Goal: Check status: Check status

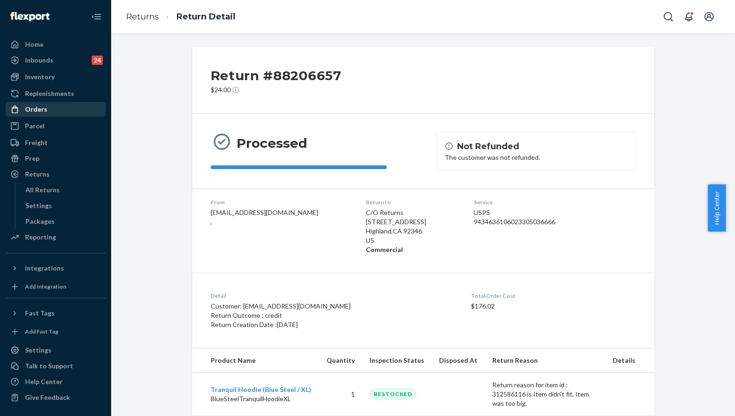
click at [46, 114] on div "Orders" at bounding box center [55, 109] width 98 height 13
click at [54, 109] on div "Orders" at bounding box center [55, 109] width 98 height 13
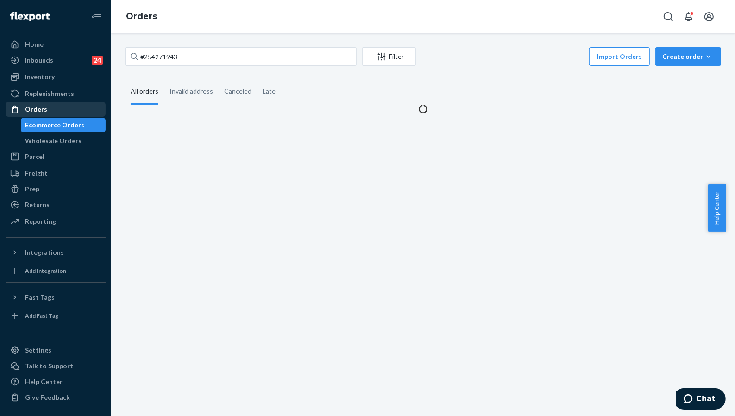
click at [54, 109] on div "Orders" at bounding box center [55, 109] width 98 height 13
click at [53, 109] on div "Orders" at bounding box center [55, 109] width 98 height 13
click at [52, 109] on div "Orders" at bounding box center [55, 109] width 98 height 13
click at [180, 57] on input "#254271943" at bounding box center [241, 56] width 232 height 19
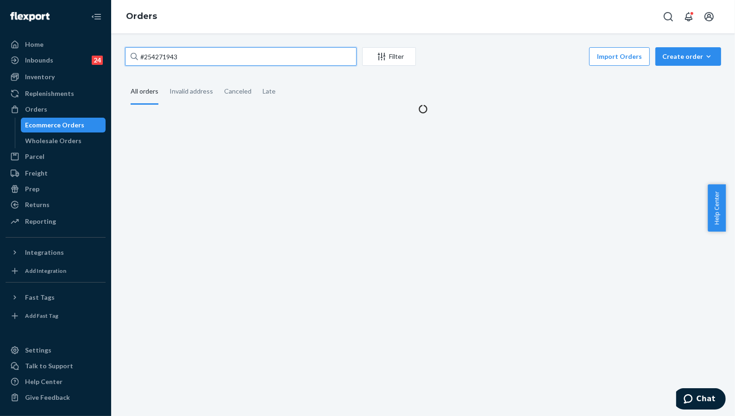
click at [180, 57] on input "#254271943" at bounding box center [241, 56] width 232 height 19
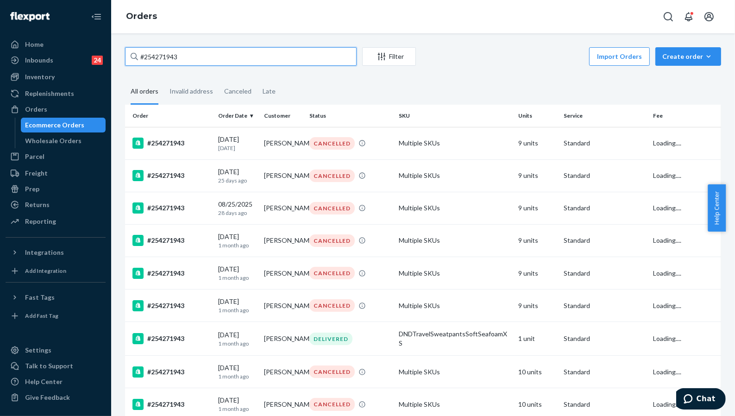
paste input "3054792"
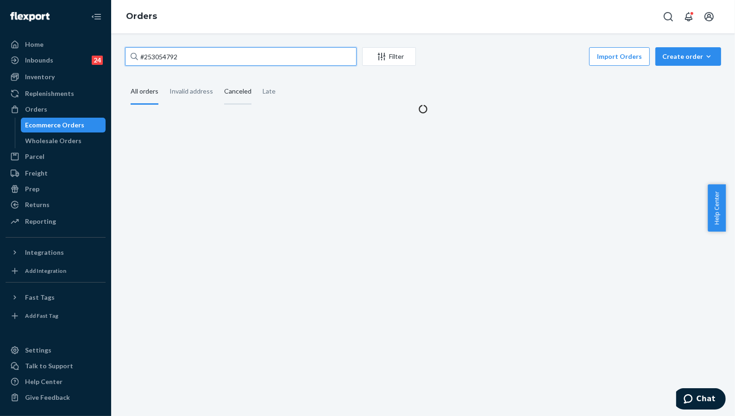
type input "#253054792"
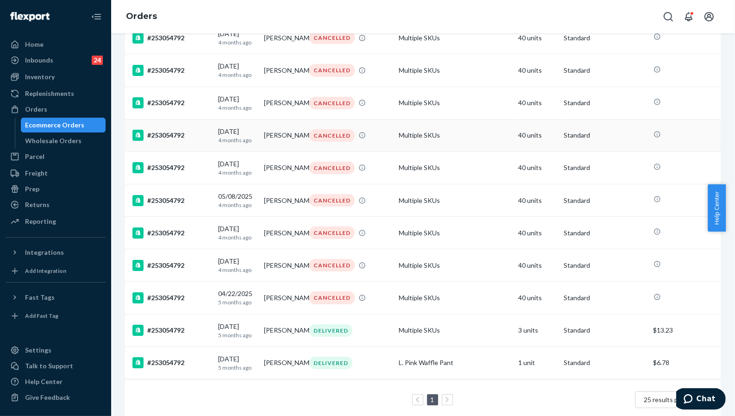
scroll to position [322, 0]
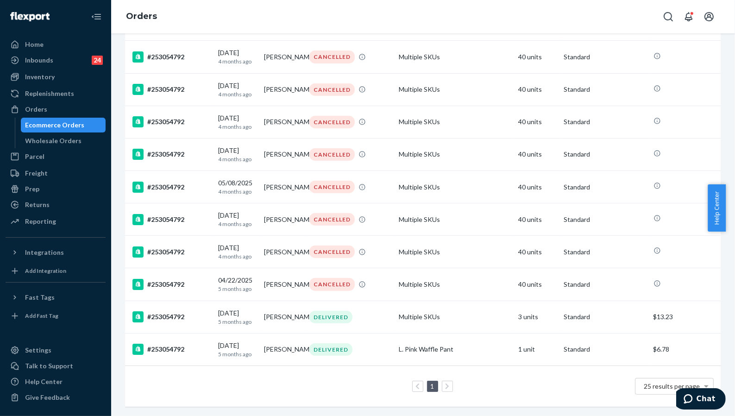
click at [718, 69] on div "#253054792 Filter Import Orders Create order Ecommerce order Removal order All …" at bounding box center [423, 75] width 610 height 682
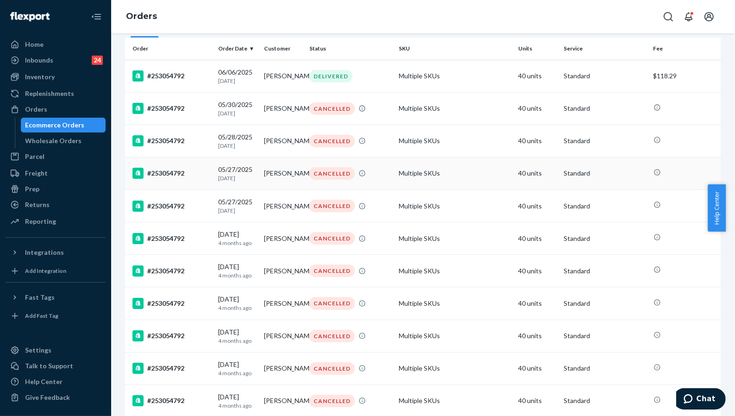
scroll to position [0, 0]
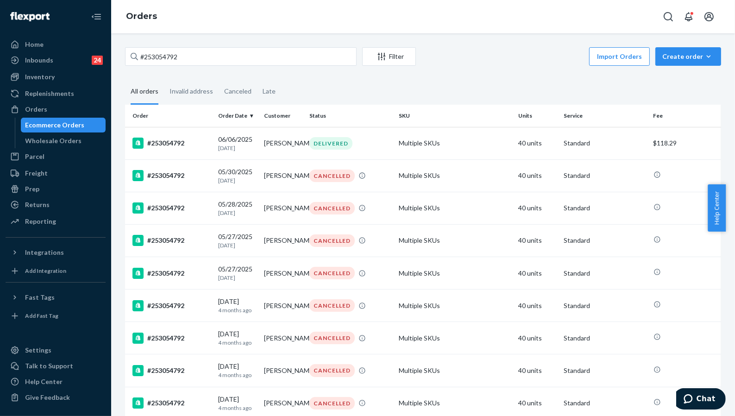
click at [670, 87] on fieldset "All orders Invalid address Canceled Late" at bounding box center [423, 91] width 596 height 25
click at [713, 79] on div "#253054792 Filter Import Orders Create order Ecommerce order Removal order All …" at bounding box center [423, 388] width 610 height 682
click at [684, 82] on fieldset "All orders Invalid address Canceled Late" at bounding box center [423, 91] width 596 height 25
click at [288, 141] on td "Lea Milliken" at bounding box center [283, 143] width 46 height 32
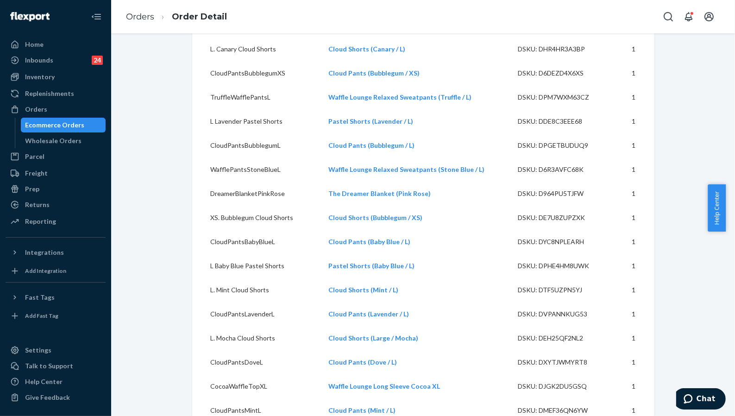
scroll to position [494, 0]
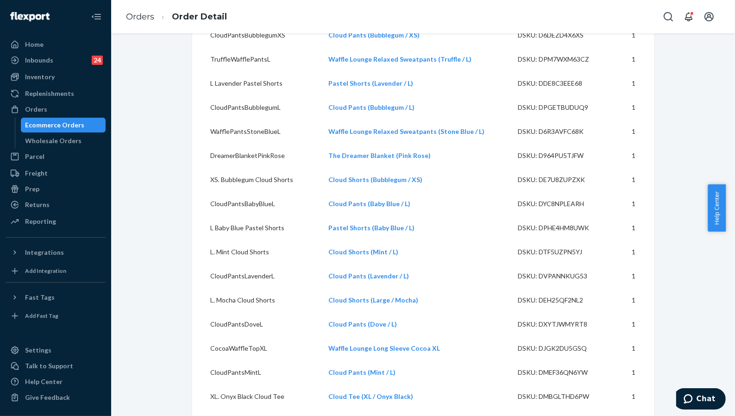
click at [553, 257] on div "DSKU: DTF5UZPN5YJ" at bounding box center [561, 251] width 87 height 9
drag, startPoint x: 553, startPoint y: 267, endPoint x: 423, endPoint y: 262, distance: 130.7
click at [553, 257] on div "DSKU: DTF5UZPN5YJ" at bounding box center [561, 251] width 87 height 9
copy div "DTF5UZPN5YJ"
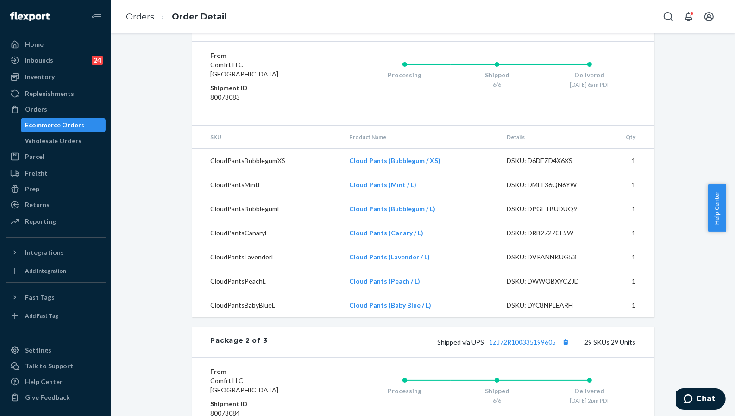
scroll to position [1482, 0]
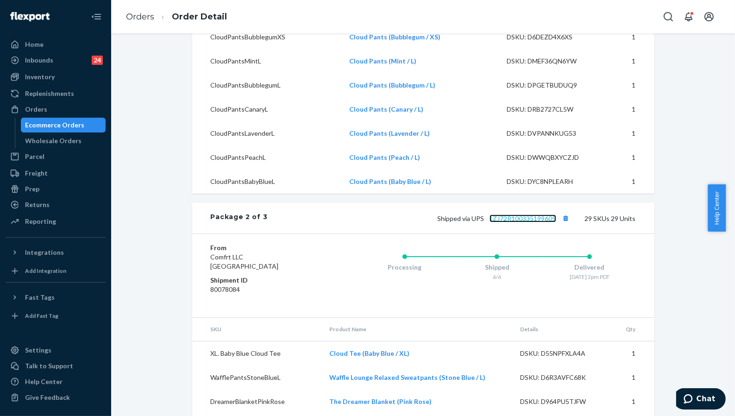
click at [531, 222] on link "1ZJ72R100335199605" at bounding box center [523, 218] width 67 height 8
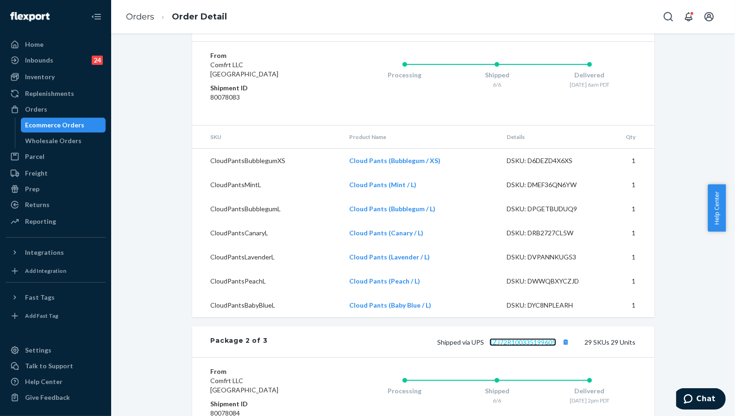
scroll to position [1235, 0]
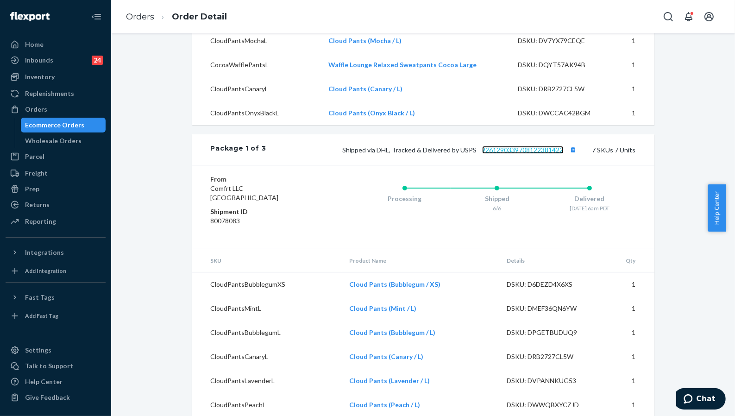
click at [511, 154] on link "9261290339708122381422" at bounding box center [523, 150] width 82 height 8
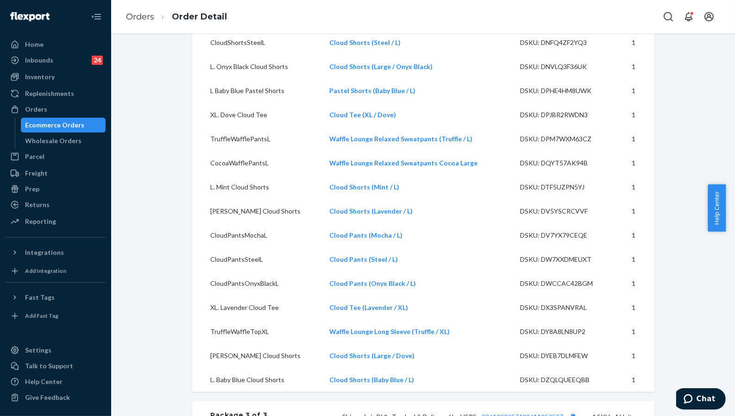
scroll to position [2224, 0]
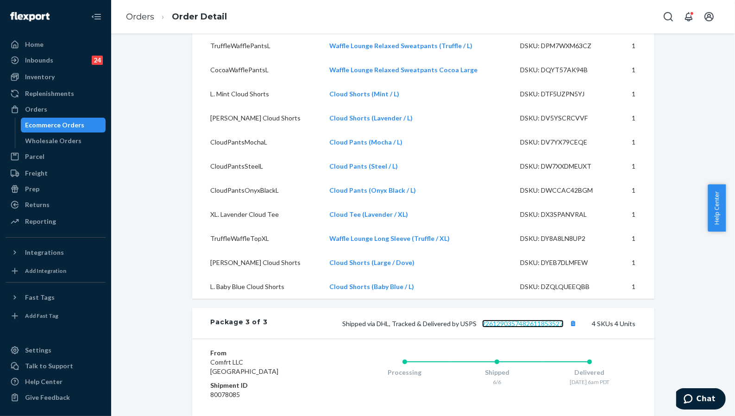
click at [534, 328] on link "9261290357482611853527" at bounding box center [523, 324] width 82 height 8
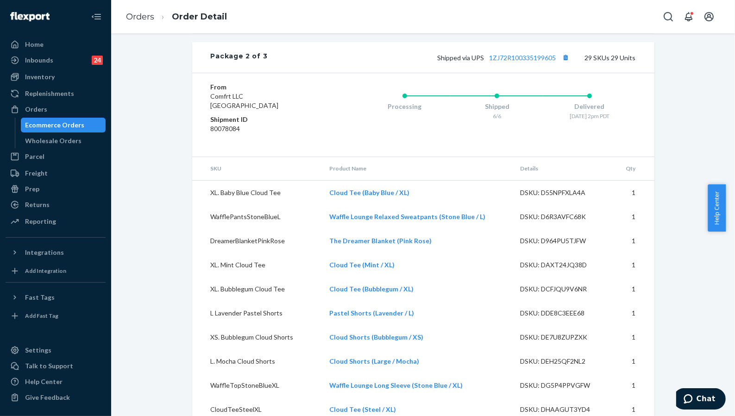
scroll to position [1515, 0]
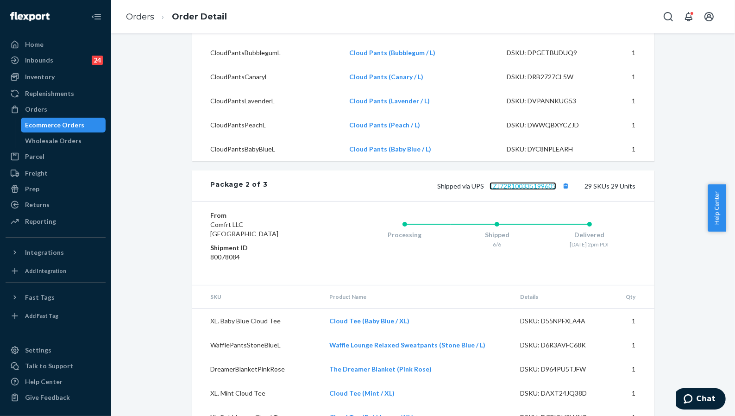
click at [542, 190] on link "1ZJ72R100335199605" at bounding box center [523, 186] width 67 height 8
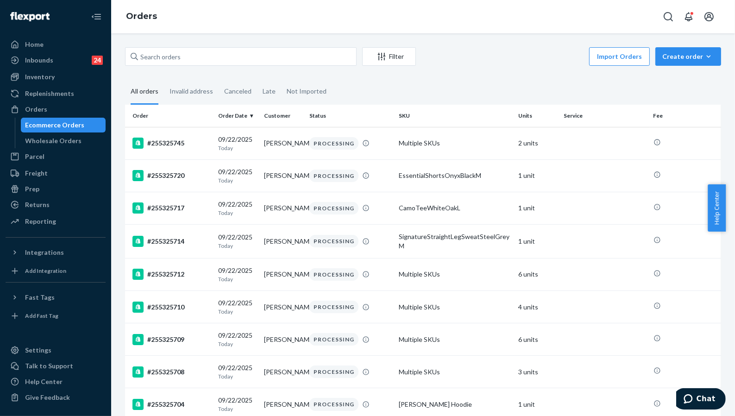
click at [310, 56] on input "text" at bounding box center [241, 56] width 232 height 19
paste input "#253054792"
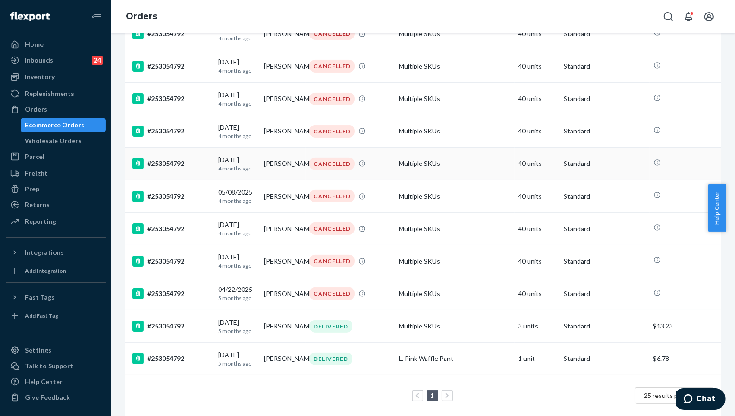
scroll to position [322, 0]
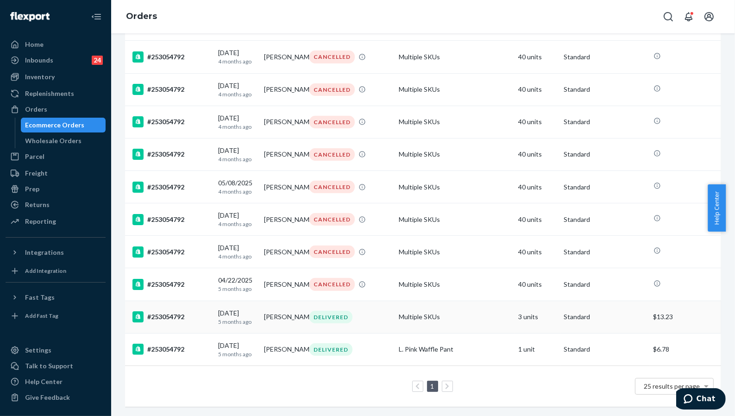
type input "#253054792"
click at [199, 311] on div "#253054792" at bounding box center [171, 316] width 78 height 11
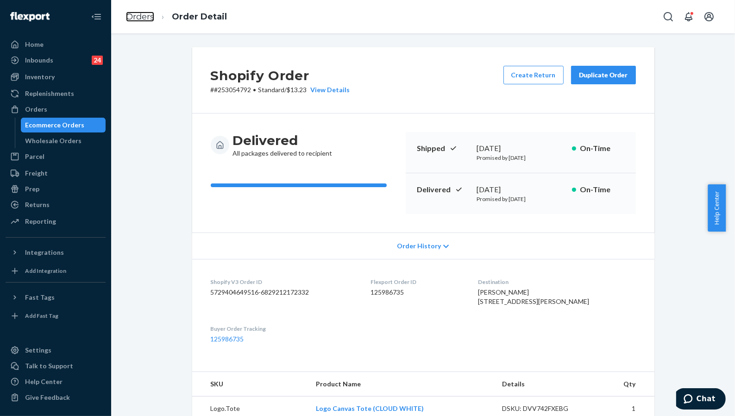
click at [150, 20] on link "Orders" at bounding box center [140, 17] width 28 height 10
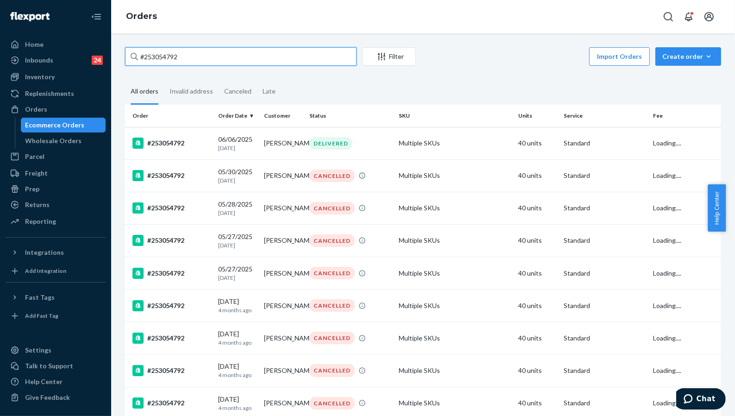
click at [253, 56] on input "#253054792" at bounding box center [241, 56] width 232 height 19
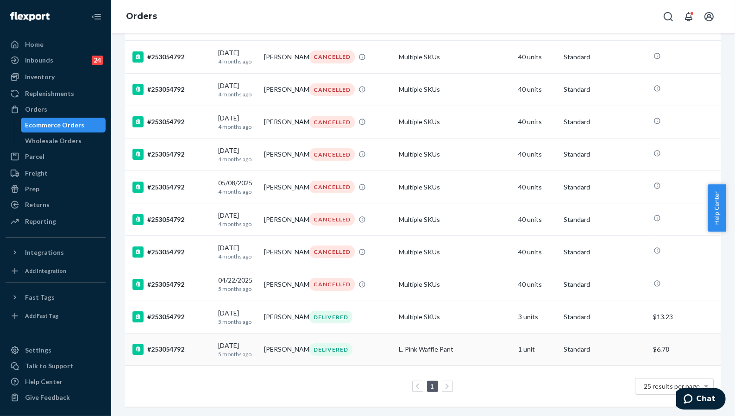
click at [177, 344] on div "#253054792" at bounding box center [171, 349] width 78 height 11
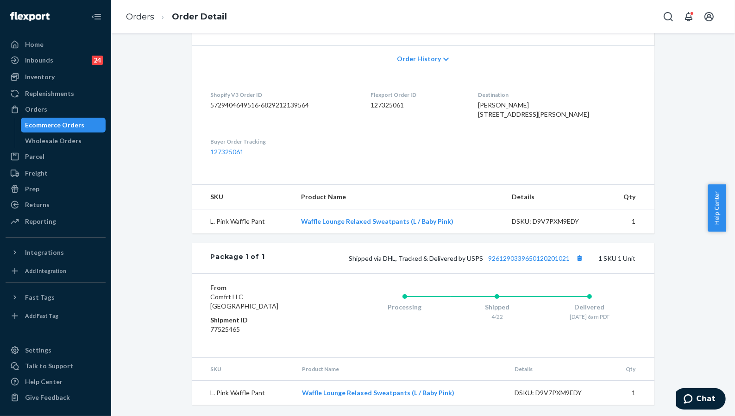
scroll to position [206, 0]
click at [543, 260] on link "9261290339650120201021" at bounding box center [530, 258] width 82 height 8
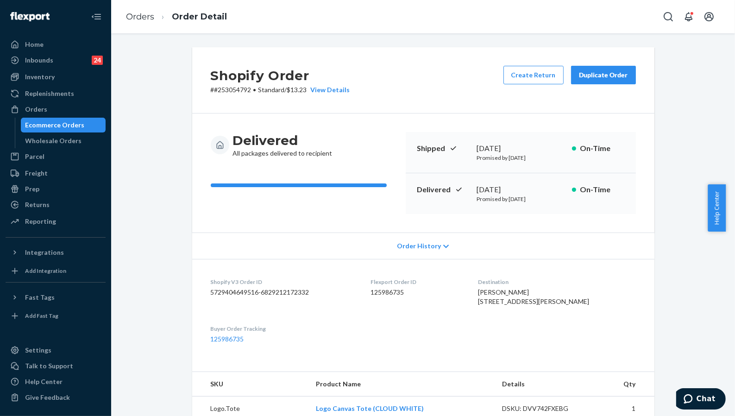
scroll to position [247, 0]
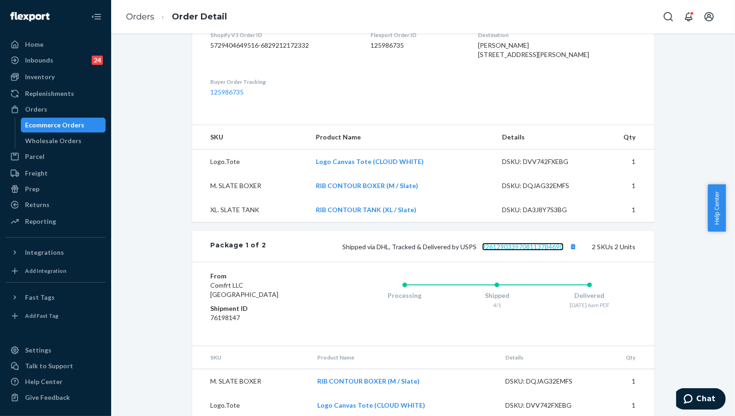
click at [499, 251] on link "9261290339708113784690" at bounding box center [523, 247] width 82 height 8
click at [650, 390] on div "Shopify Order # #253054792 • Standard / $13.23 View Details Create Return Dupli…" at bounding box center [423, 194] width 476 height 789
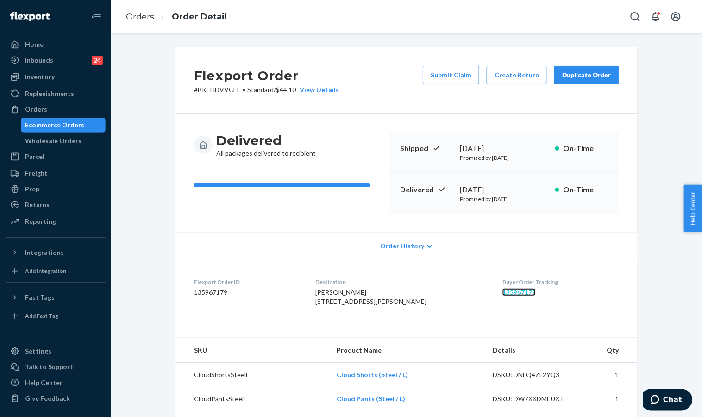
click at [503, 294] on link "135967179" at bounding box center [519, 292] width 33 height 8
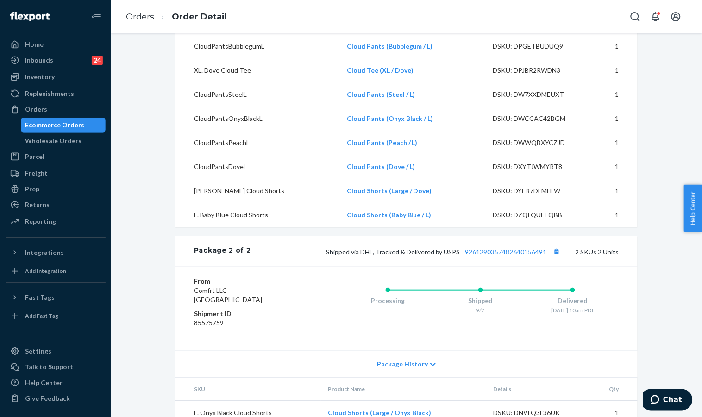
scroll to position [1094, 0]
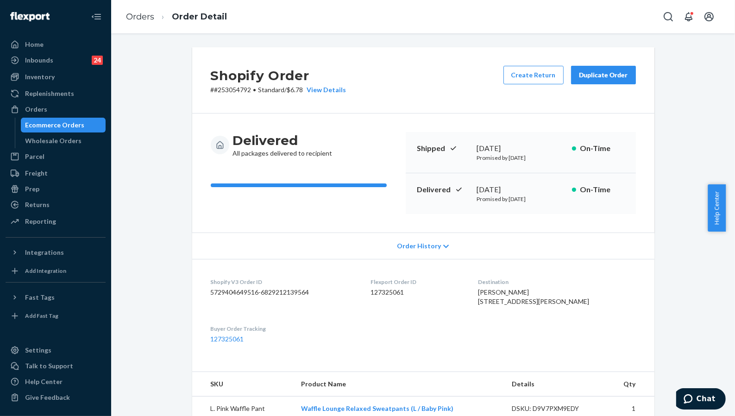
click at [650, 393] on div "Shopify Order # #253054792 • Standard / $6.78 View Details Create Return Duplic…" at bounding box center [423, 319] width 476 height 545
click at [139, 18] on link "Orders" at bounding box center [140, 17] width 28 height 10
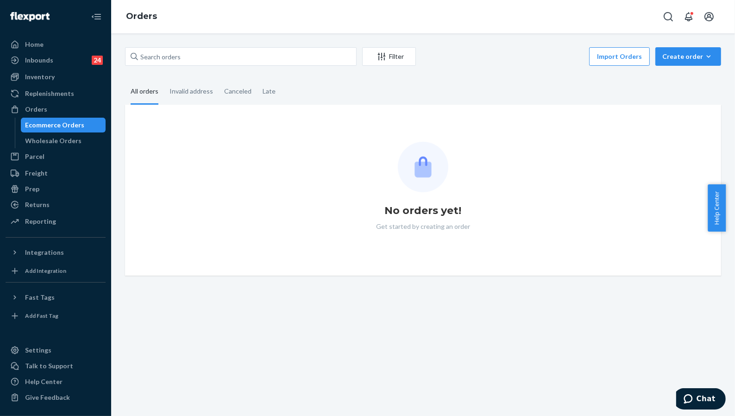
click at [655, 94] on fieldset "All orders Invalid address Canceled Late" at bounding box center [423, 91] width 596 height 25
click at [195, 59] on input "text" at bounding box center [241, 56] width 232 height 19
paste input "#253786417"
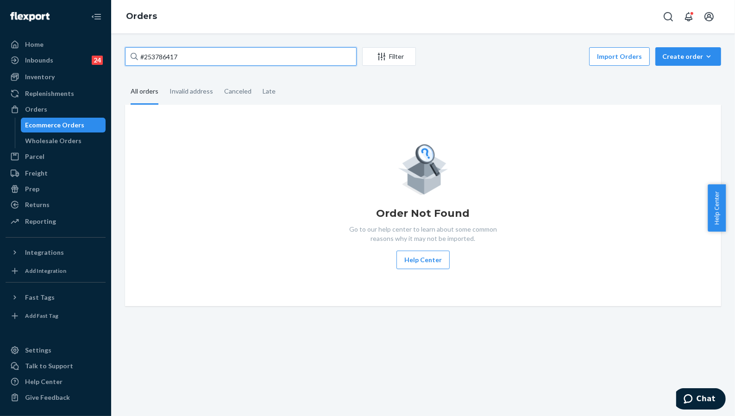
type input "#253786417"
click at [203, 49] on input "#253786417" at bounding box center [241, 56] width 232 height 19
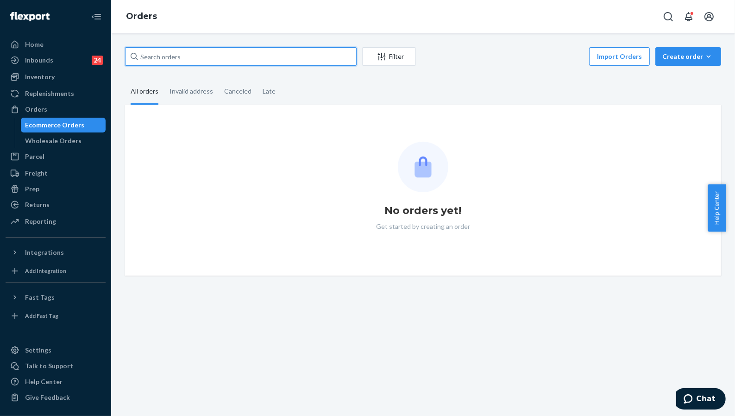
paste input "#253786417"
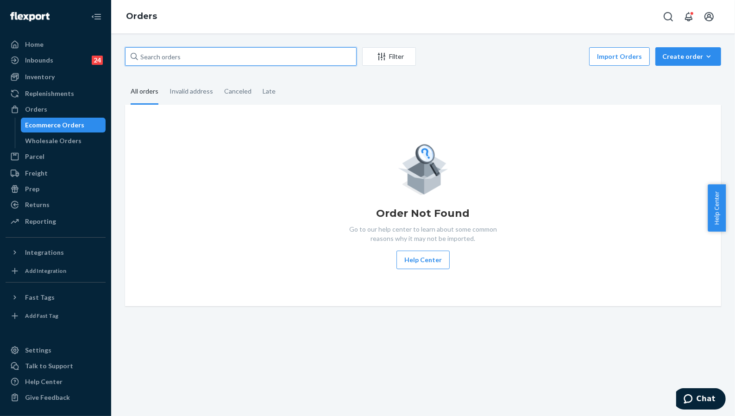
type input "#253786417"
click at [672, 111] on div "Order Not Found Go to our help center to learn about some common reasons why it…" at bounding box center [423, 206] width 596 height 202
click at [277, 51] on input "#253786417" at bounding box center [241, 56] width 232 height 19
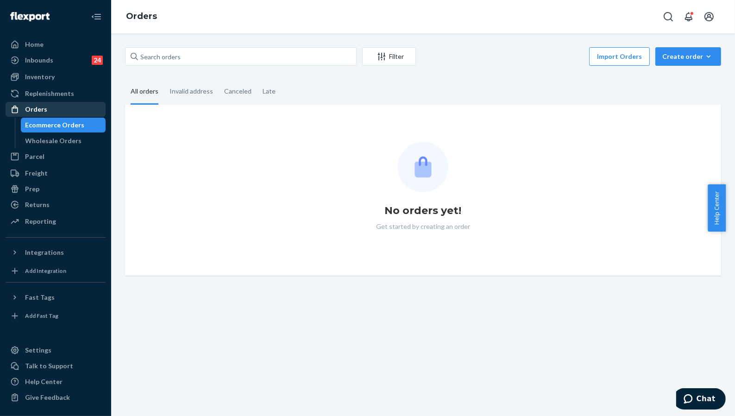
click at [63, 109] on div "Orders" at bounding box center [55, 109] width 98 height 13
click at [192, 58] on input "text" at bounding box center [241, 56] width 232 height 19
paste input "#253786417"
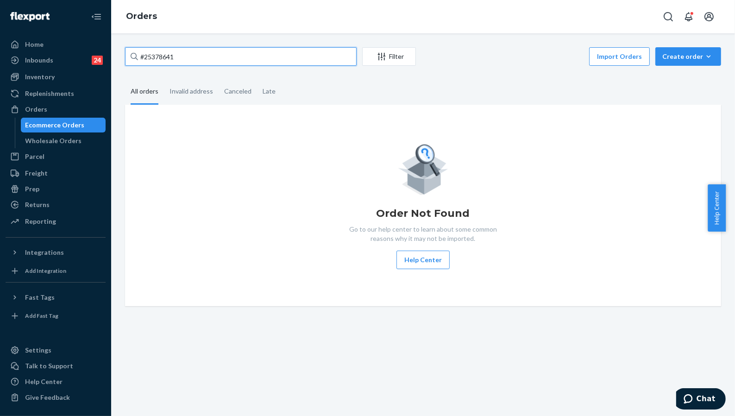
type input "#253786417"
click at [46, 17] on img at bounding box center [29, 16] width 39 height 9
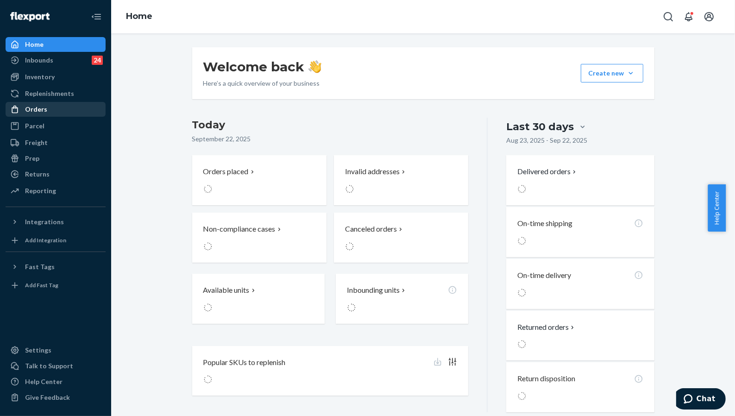
click at [40, 104] on div "Orders" at bounding box center [55, 109] width 98 height 13
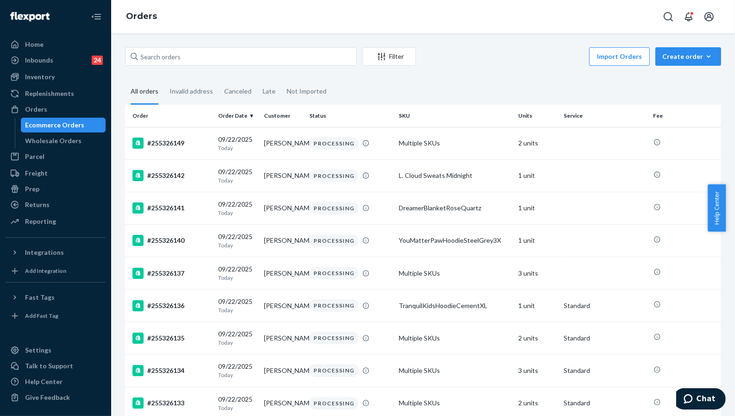
drag, startPoint x: 698, startPoint y: 87, endPoint x: 676, endPoint y: 88, distance: 21.4
click at [698, 87] on fieldset "All orders Invalid address Canceled Late Not Imported" at bounding box center [423, 91] width 596 height 25
click at [245, 57] on input "text" at bounding box center [241, 56] width 232 height 19
paste input "#253786417"
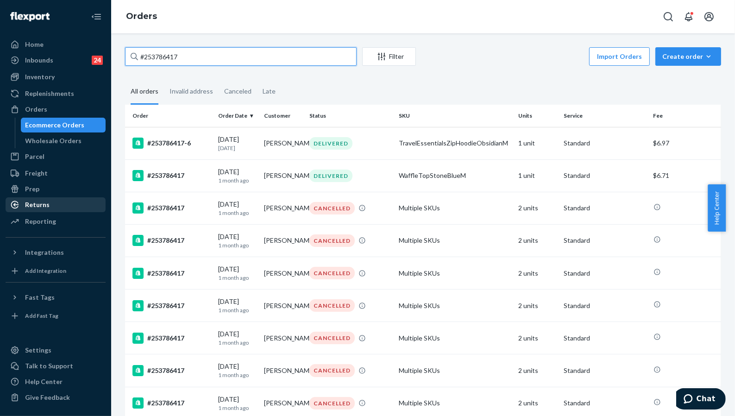
type input "#253786417"
click at [691, 79] on fieldset "All orders Invalid address Canceled Late" at bounding box center [423, 91] width 596 height 25
click at [167, 144] on div "#253786417-6" at bounding box center [171, 143] width 78 height 11
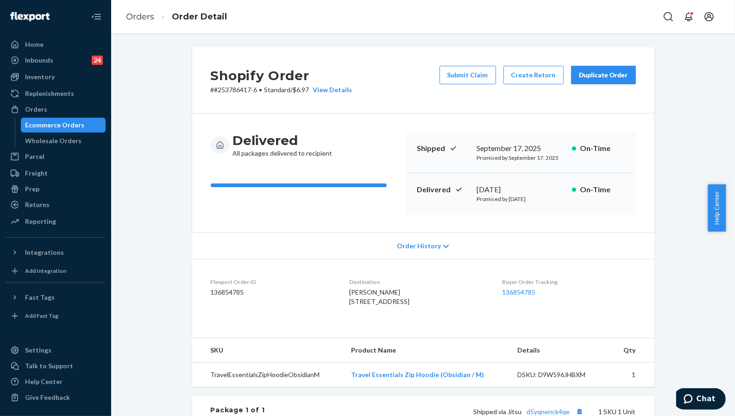
click at [670, 384] on div "Shopify Order # #253786417-6 • Standard / $6.97 View Details Submit Claim Creat…" at bounding box center [423, 321] width 610 height 549
drag, startPoint x: 157, startPoint y: 133, endPoint x: 102, endPoint y: 152, distance: 57.4
click at [157, 132] on div "Shopify Order # #253786417-6 • Standard / $6.97 View Details Submit Claim Creat…" at bounding box center [423, 321] width 610 height 549
click at [654, 375] on div "Shopify Order # #253786417-6 • Standard / $6.97 View Details Submit Claim Creat…" at bounding box center [423, 315] width 476 height 537
